Goal: Task Accomplishment & Management: Use online tool/utility

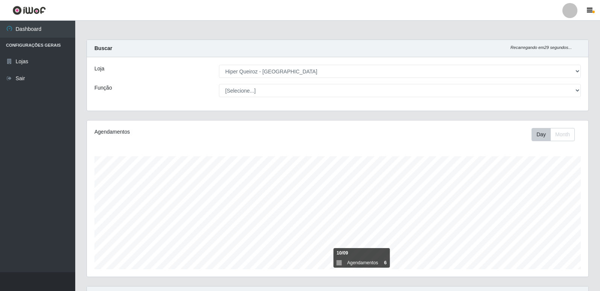
select select "516"
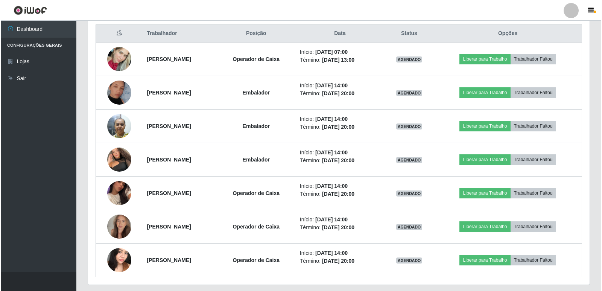
scroll to position [301, 0]
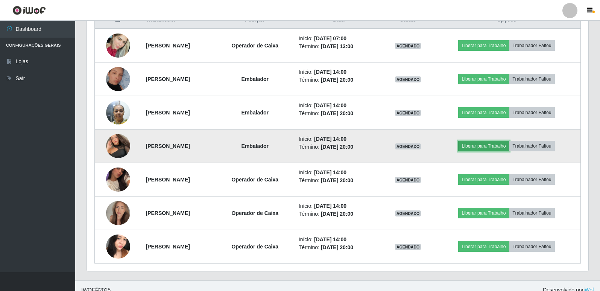
click at [480, 147] on button "Liberar para Trabalho" at bounding box center [483, 146] width 51 height 11
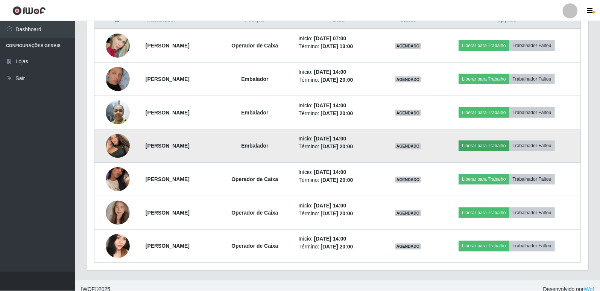
scroll to position [156, 498]
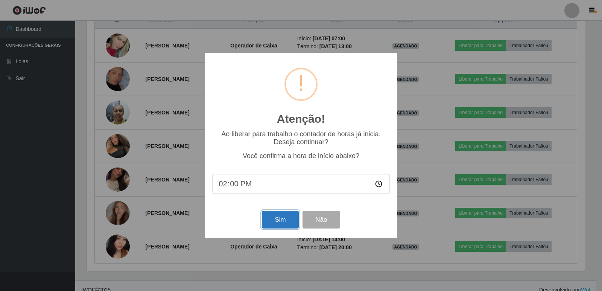
click at [273, 223] on button "Sim" at bounding box center [280, 220] width 36 height 18
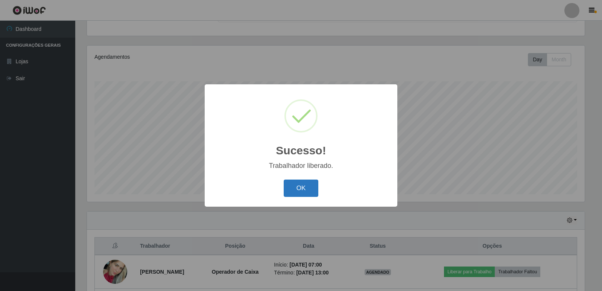
click at [298, 189] on button "OK" at bounding box center [301, 188] width 35 height 18
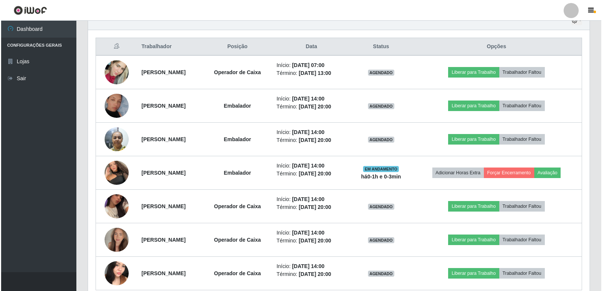
scroll to position [301, 0]
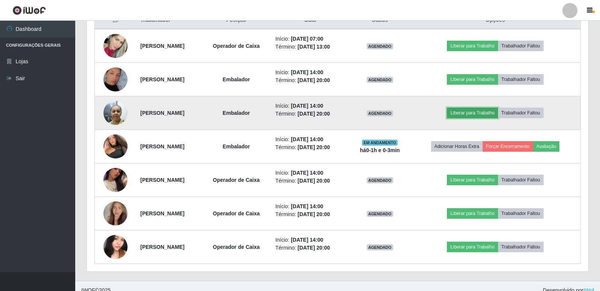
click at [474, 110] on button "Liberar para Trabalho" at bounding box center [472, 113] width 51 height 11
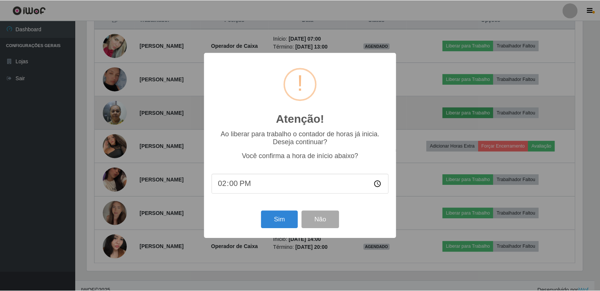
scroll to position [156, 498]
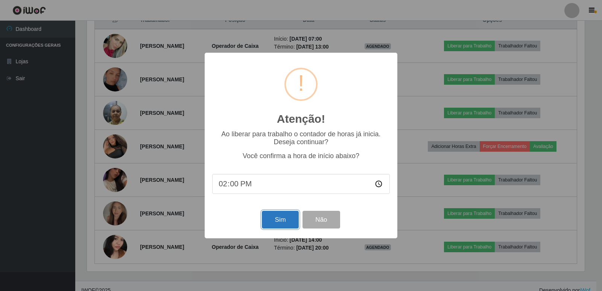
click at [285, 222] on button "Sim" at bounding box center [280, 220] width 36 height 18
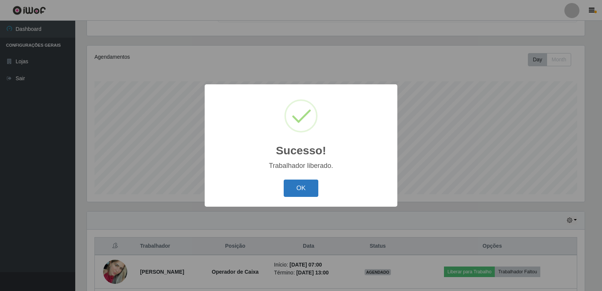
click at [305, 187] on button "OK" at bounding box center [301, 188] width 35 height 18
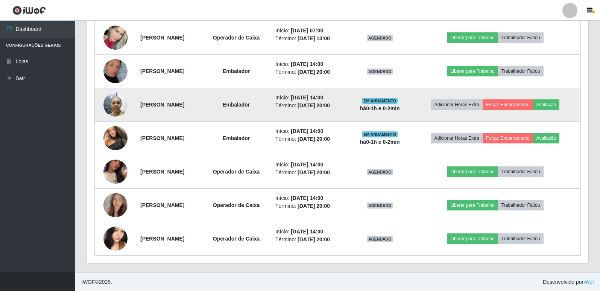
scroll to position [309, 0]
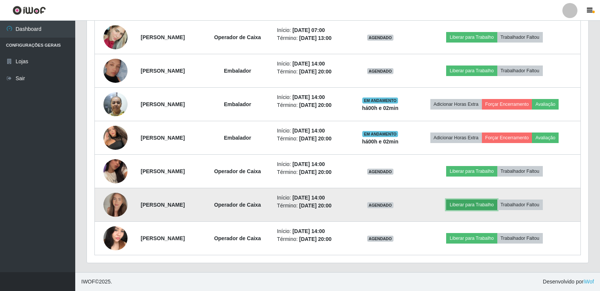
click at [474, 204] on button "Liberar para Trabalho" at bounding box center [471, 204] width 51 height 11
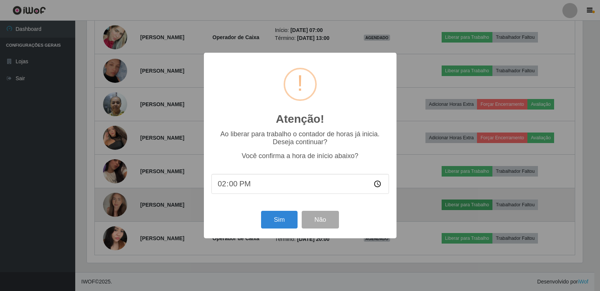
scroll to position [156, 498]
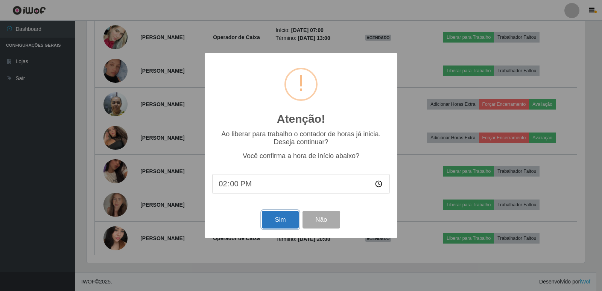
click at [288, 221] on button "Sim" at bounding box center [280, 220] width 36 height 18
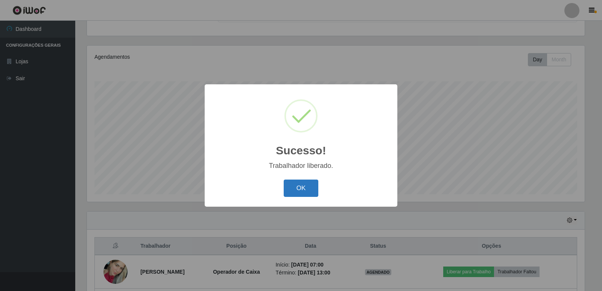
click at [293, 187] on button "OK" at bounding box center [301, 188] width 35 height 18
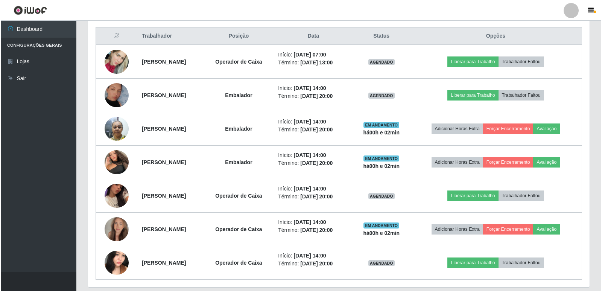
scroll to position [309, 0]
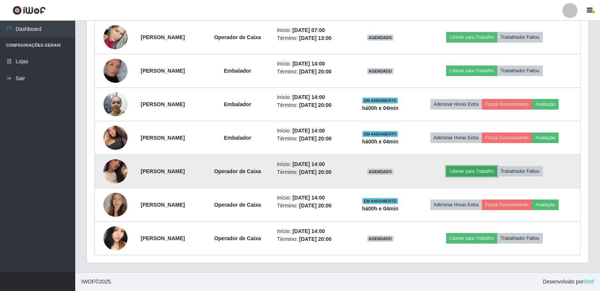
click at [473, 173] on button "Liberar para Trabalho" at bounding box center [471, 171] width 51 height 11
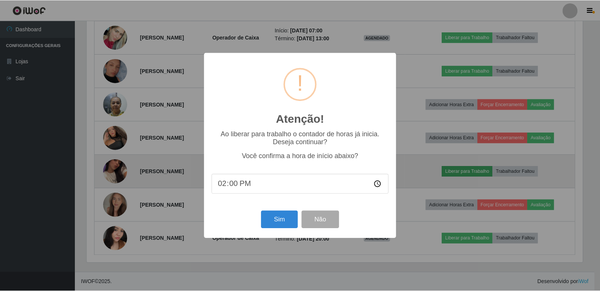
scroll to position [156, 498]
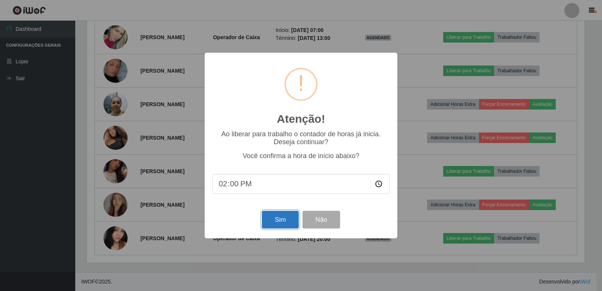
click at [280, 221] on button "Sim" at bounding box center [280, 220] width 36 height 18
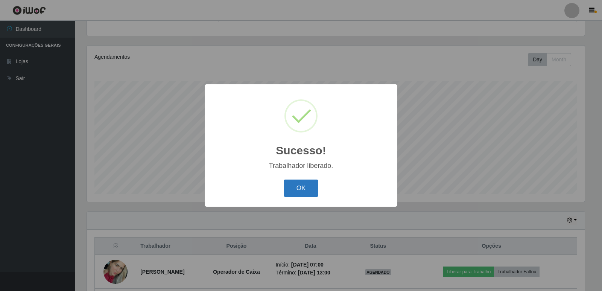
click at [293, 187] on button "OK" at bounding box center [301, 188] width 35 height 18
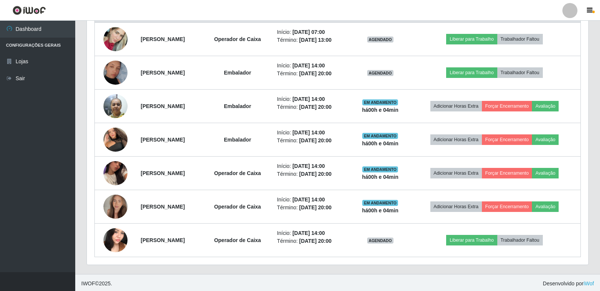
scroll to position [309, 0]
